Goal: Task Accomplishment & Management: Manage account settings

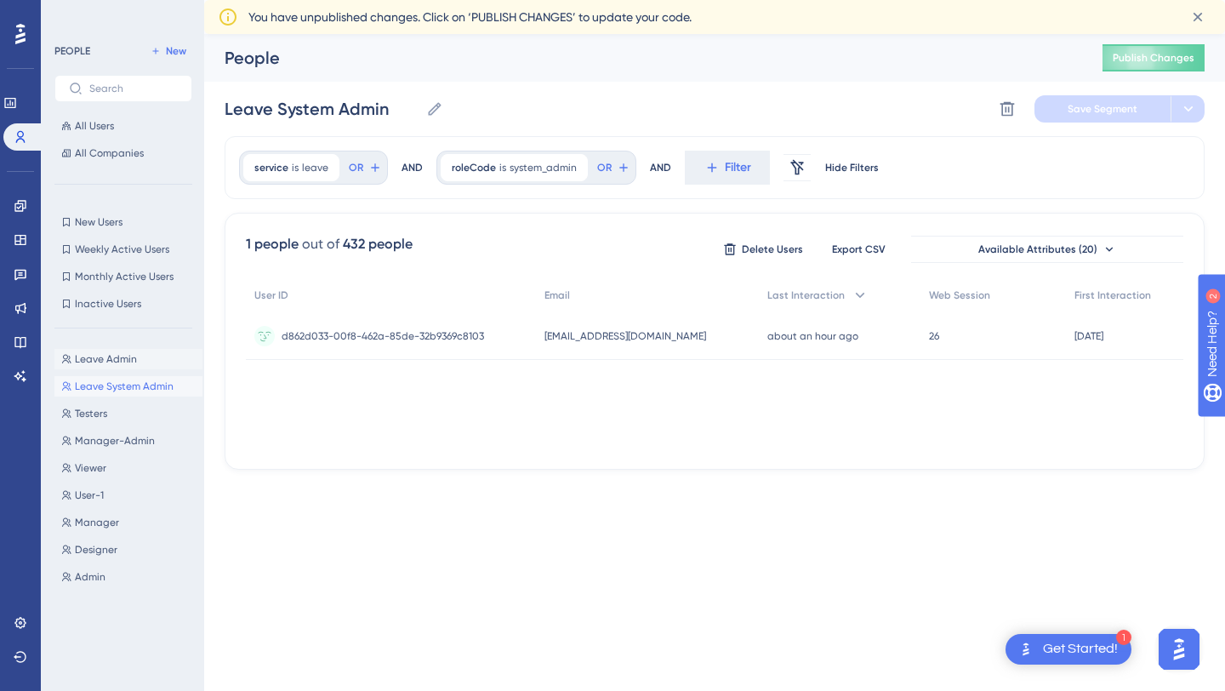
click at [105, 357] on span "Leave Admin" at bounding box center [106, 359] width 62 height 14
type input "Leave Admin"
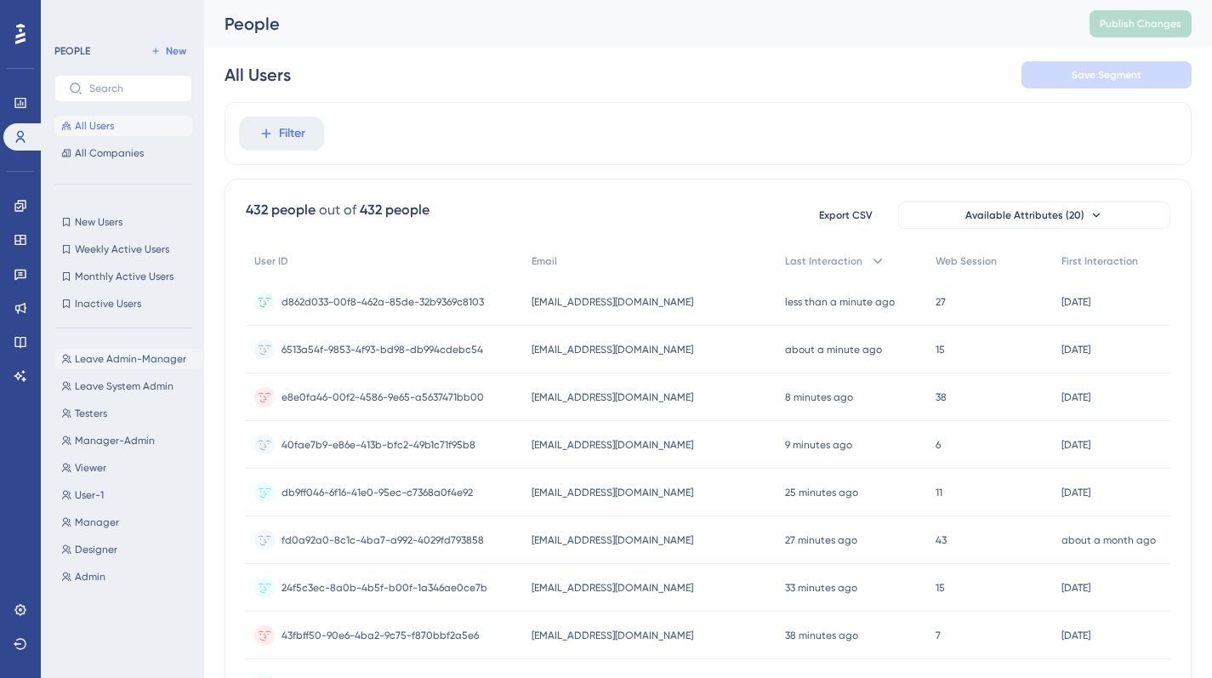
click at [135, 357] on span "Leave Admin-Manager" at bounding box center [130, 359] width 111 height 14
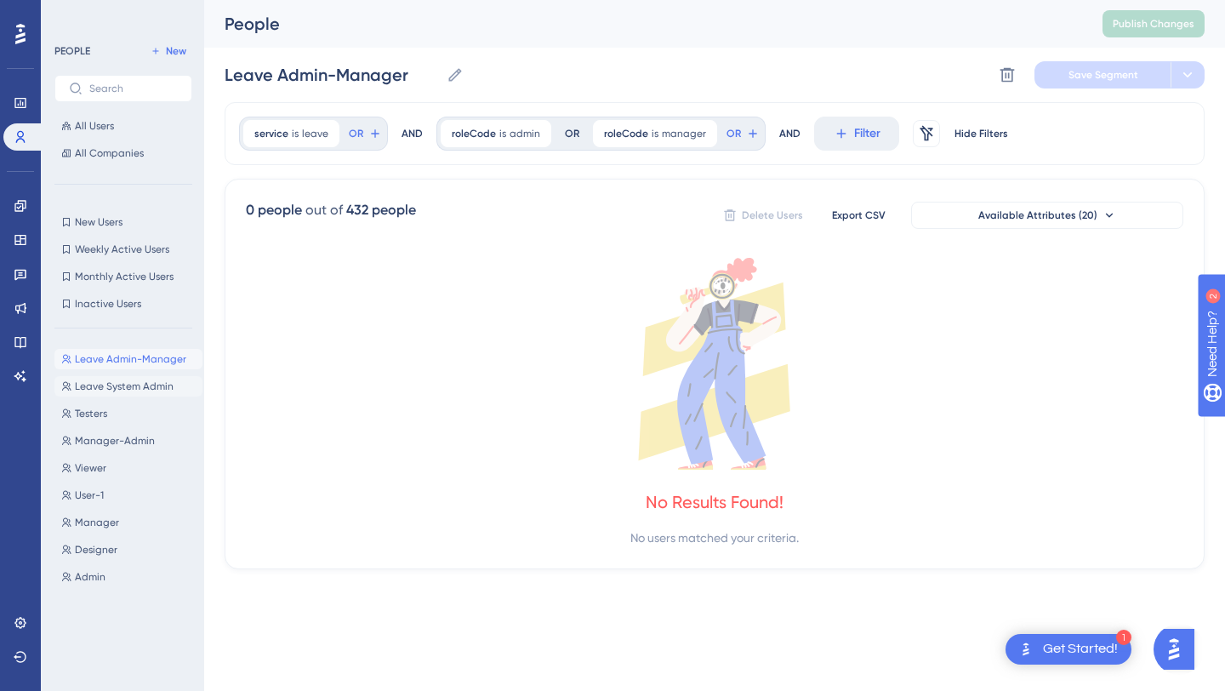
click at [123, 390] on span "Leave System Admin" at bounding box center [124, 386] width 99 height 14
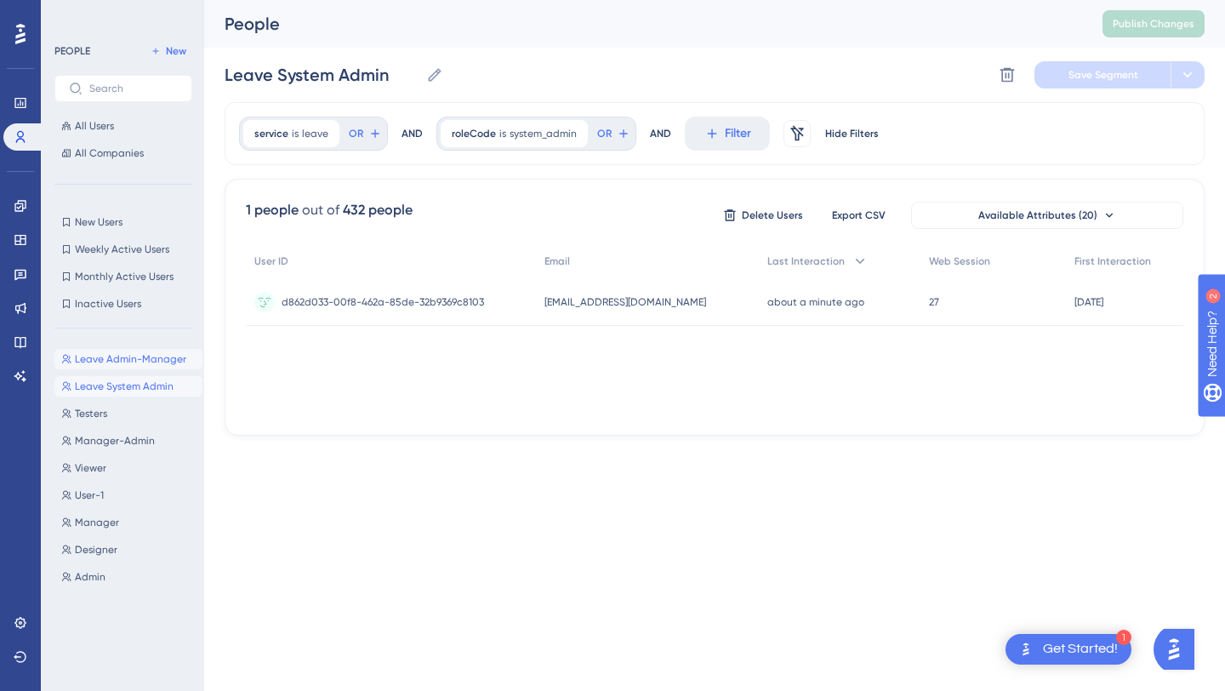
click at [126, 365] on span "Leave Admin-Manager" at bounding box center [130, 359] width 111 height 14
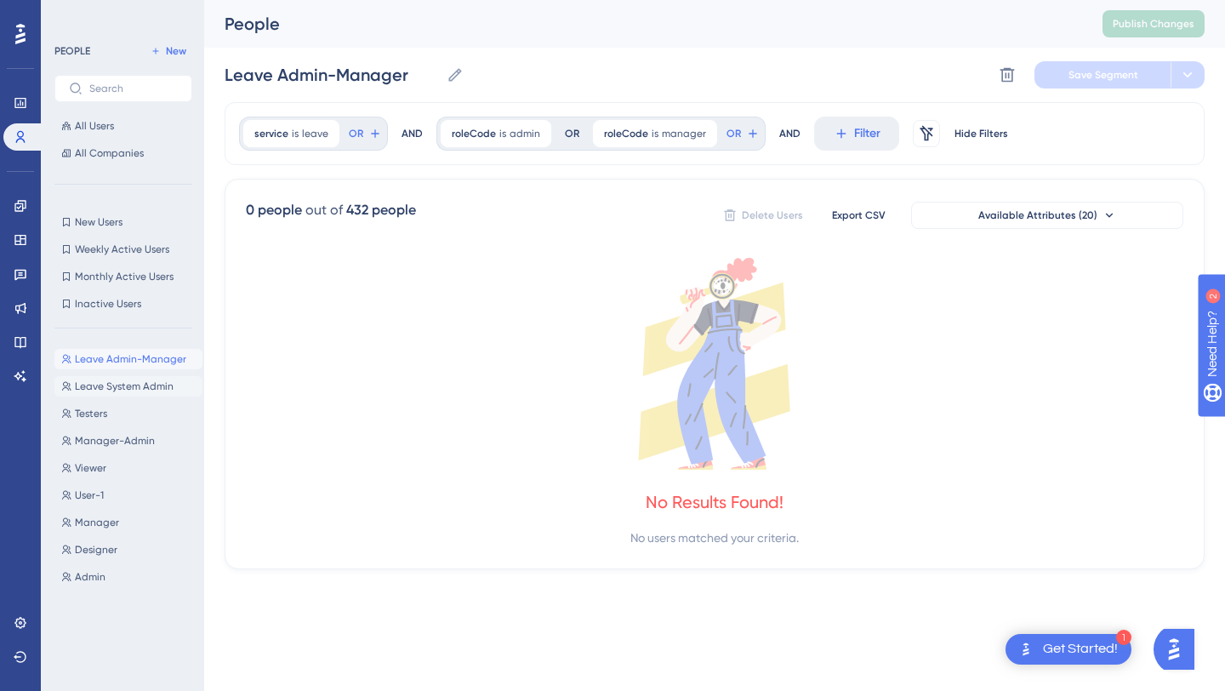
click at [120, 387] on span "Leave System Admin" at bounding box center [124, 386] width 99 height 14
type input "Leave System Admin"
